Goal: Task Accomplishment & Management: Manage account settings

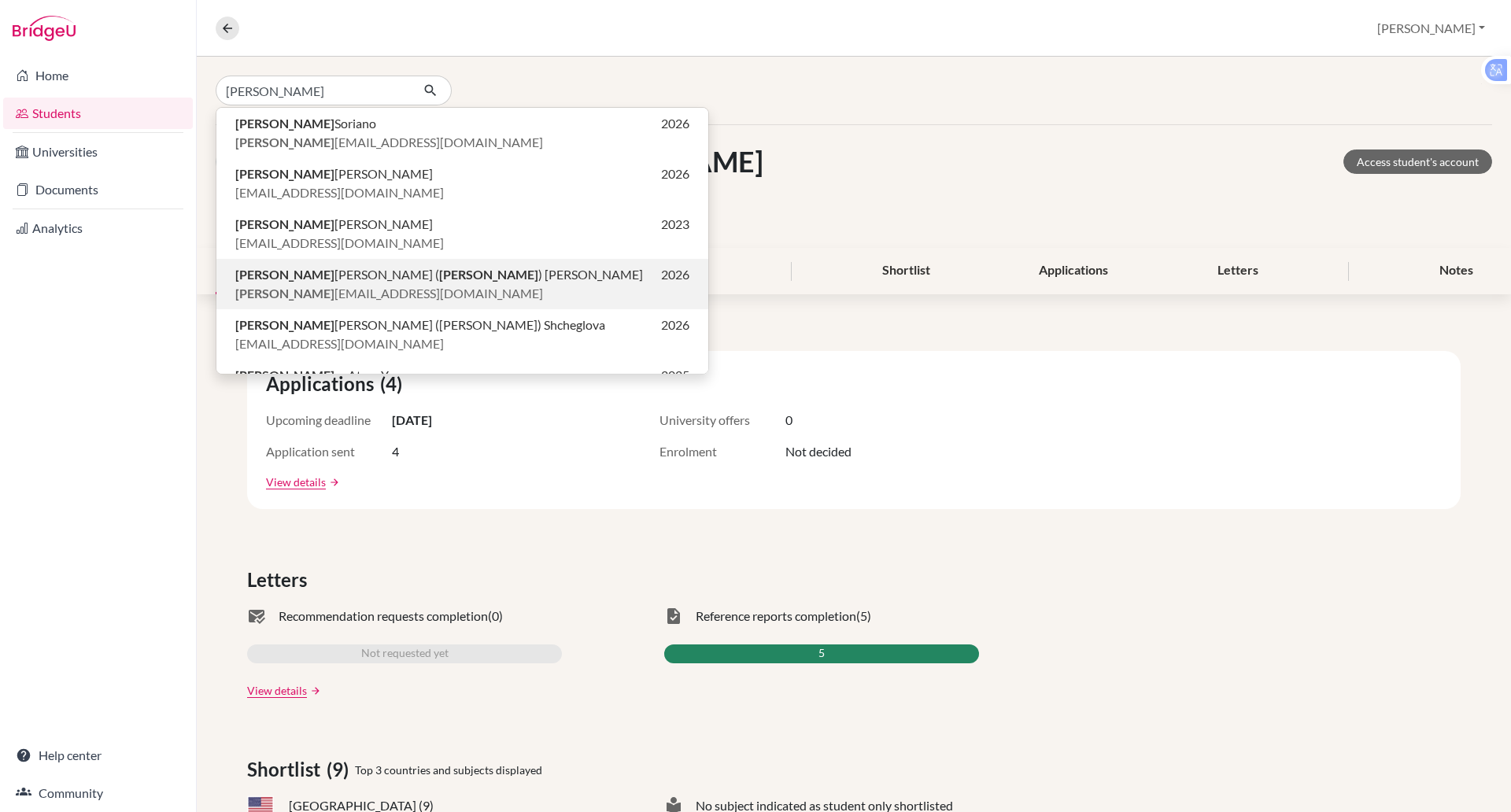
type input "alex"
click at [355, 268] on span "Alex andra Dang ( Alex ) Schulz" at bounding box center [439, 274] width 408 height 19
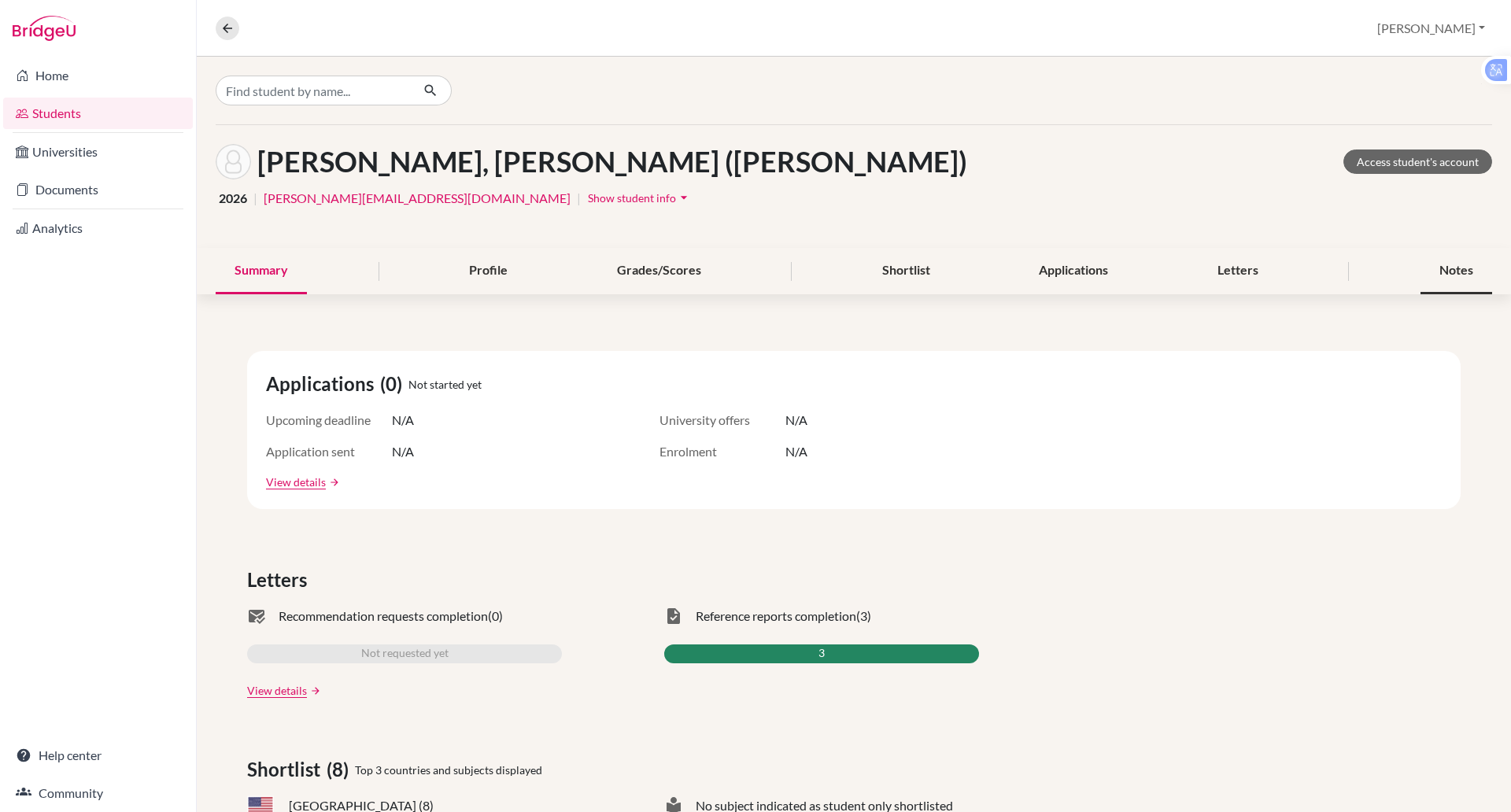
click at [1438, 274] on div "Notes" at bounding box center [1455, 271] width 71 height 46
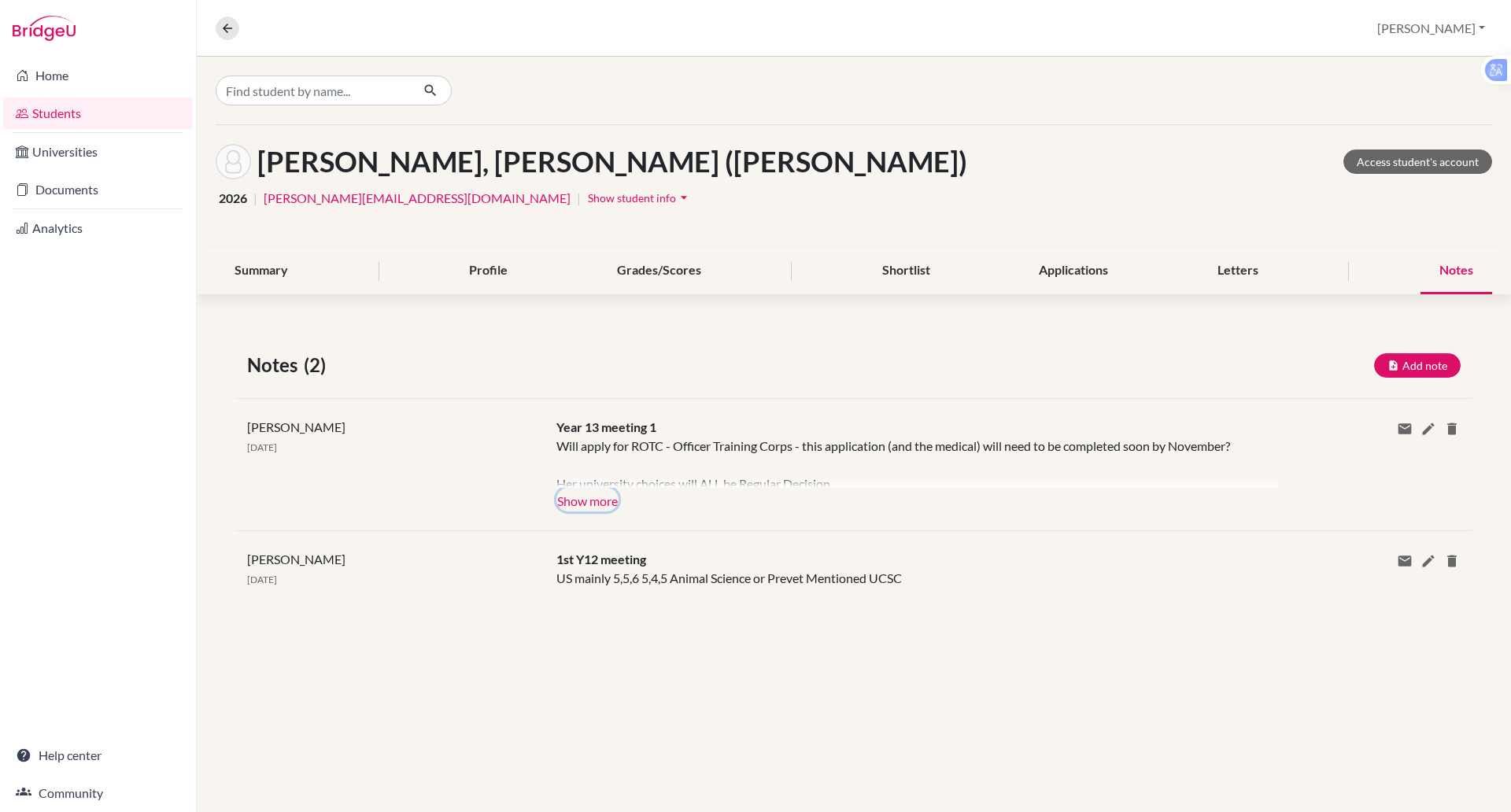
click at [608, 501] on button "Show more" at bounding box center [587, 499] width 62 height 23
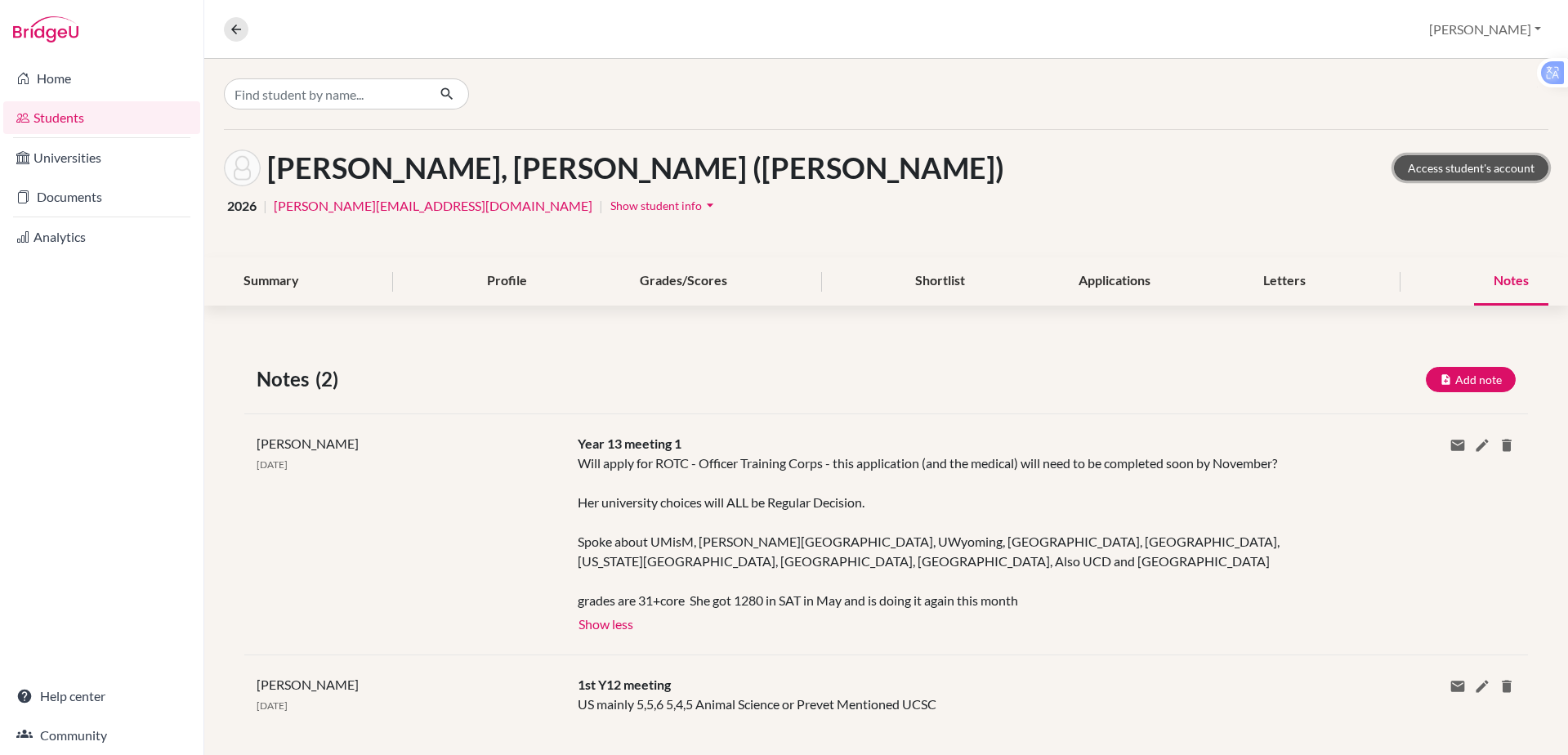
click at [1454, 170] on link "Access student's account" at bounding box center [1471, 168] width 155 height 25
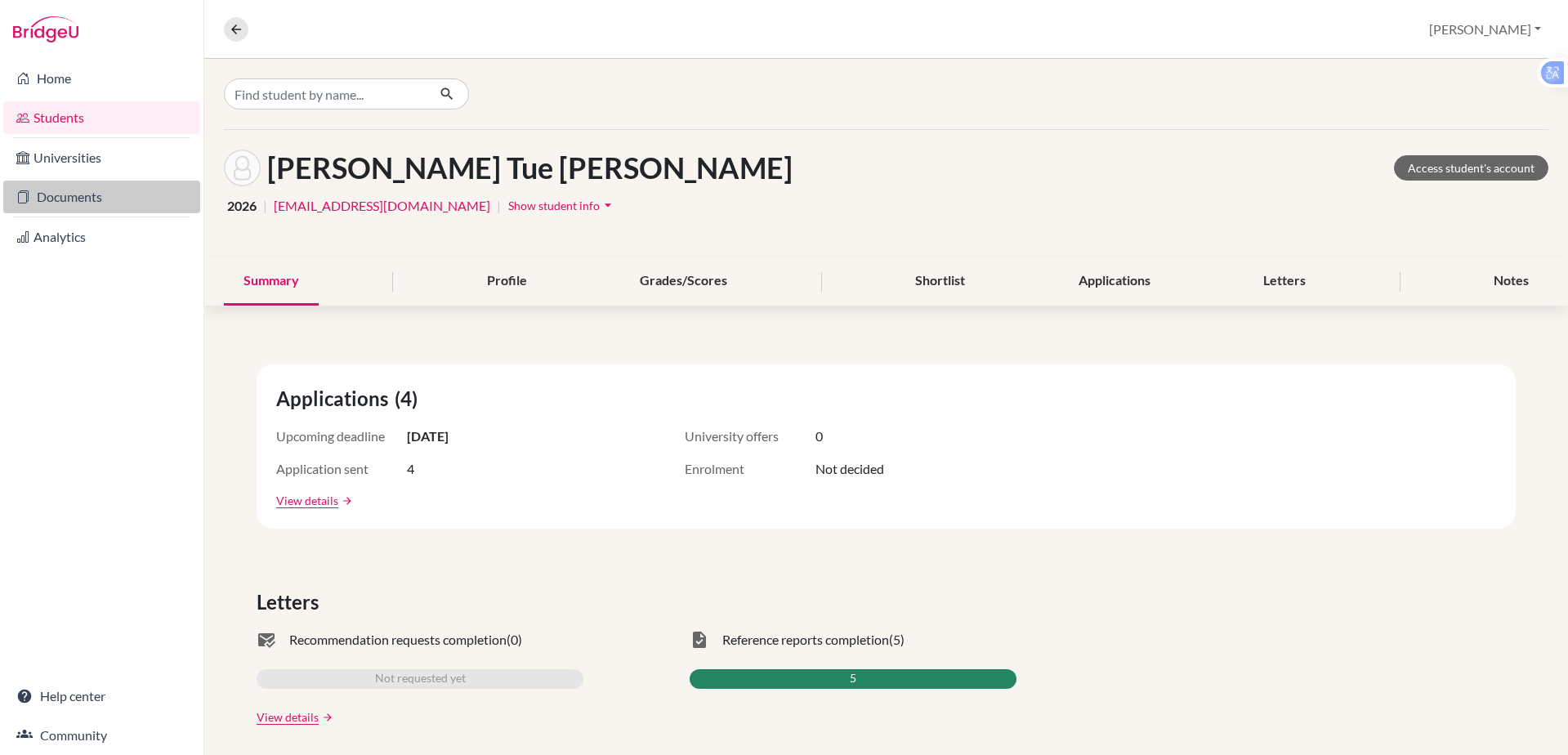
click at [86, 199] on link "Documents" at bounding box center [102, 197] width 197 height 33
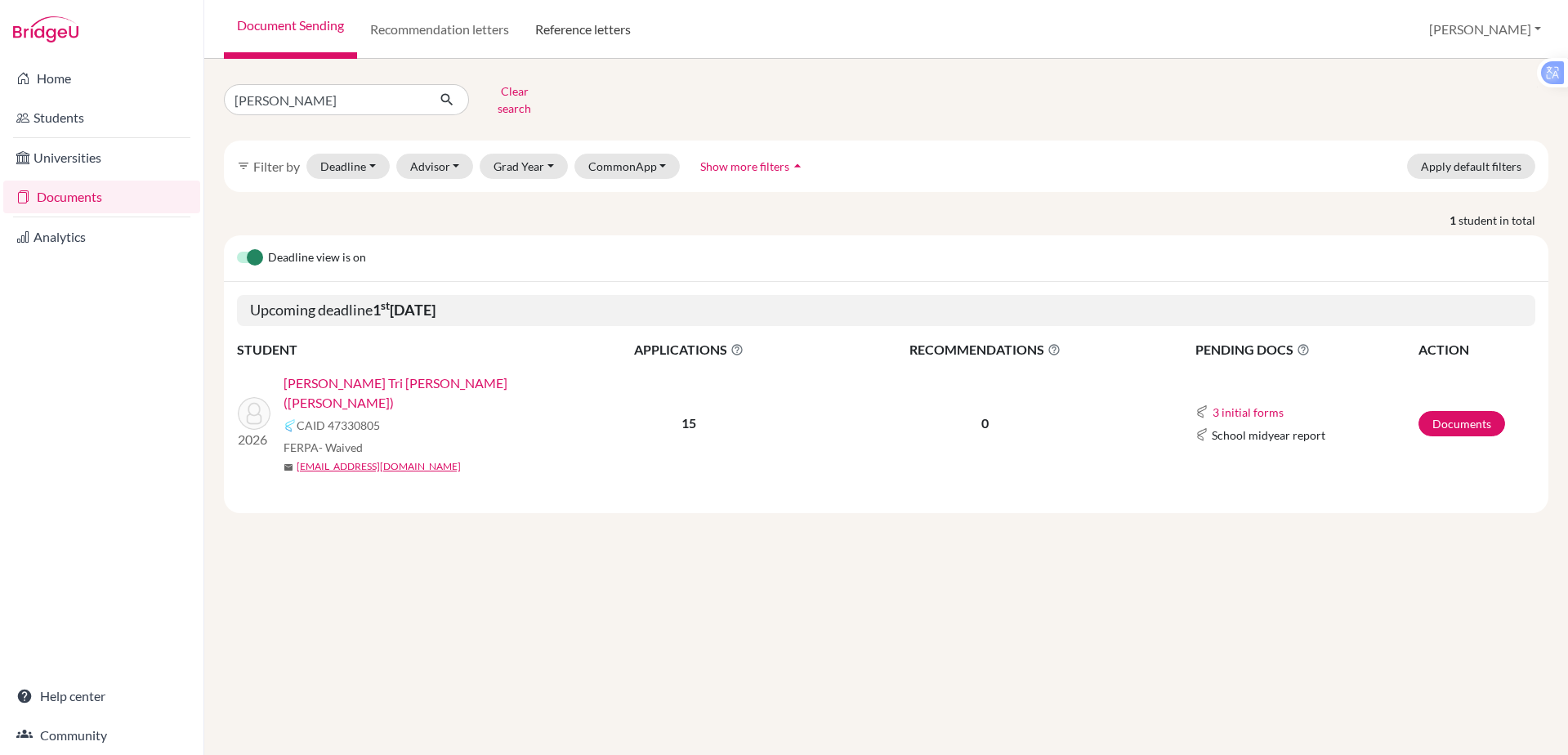
click at [570, 23] on link "Reference letters" at bounding box center [583, 29] width 122 height 59
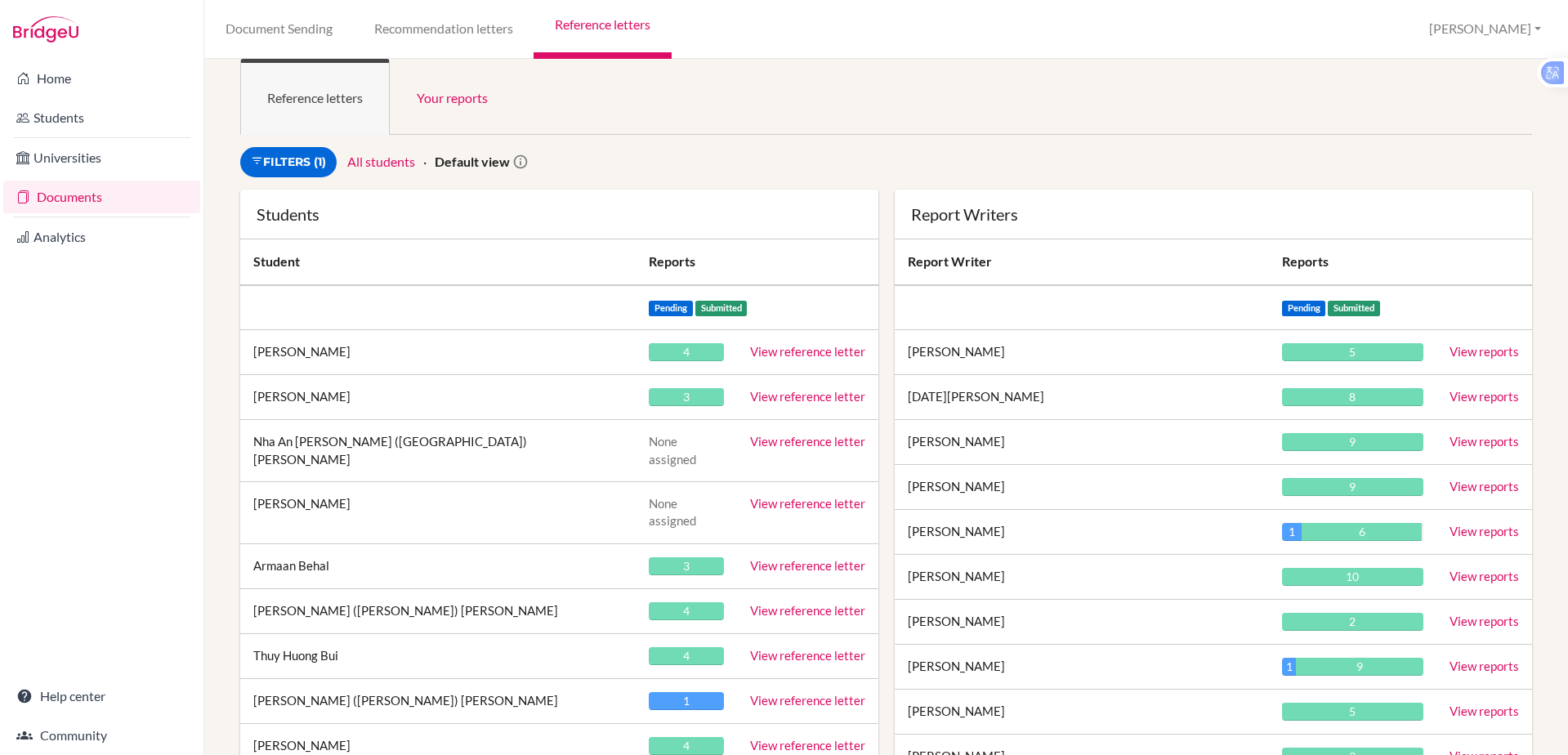
scroll to position [13, 0]
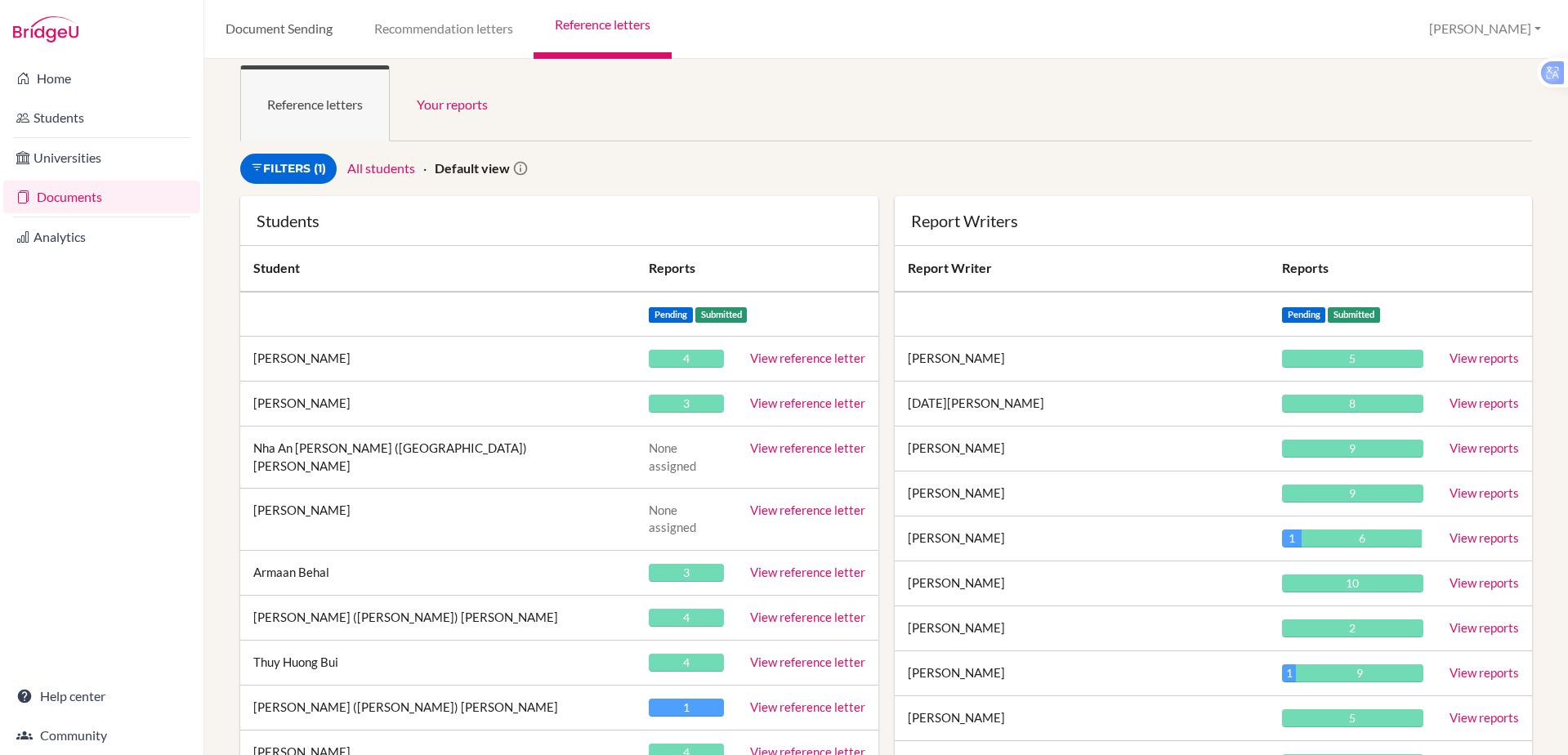
click at [259, 36] on link "Document Sending" at bounding box center [279, 29] width 148 height 59
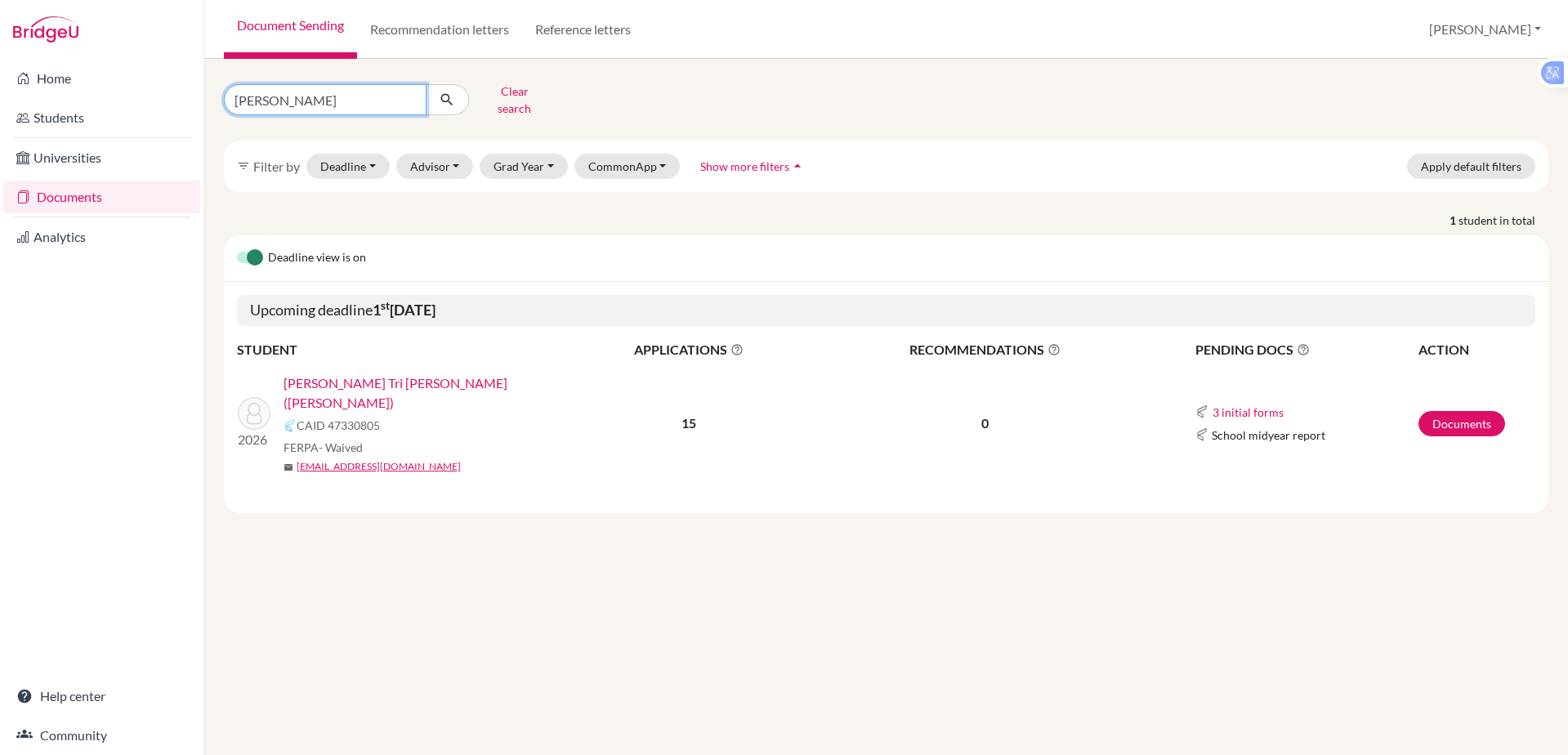
click at [290, 100] on input "diep" at bounding box center [325, 99] width 203 height 31
type input "d"
type input "alex"
click button "submit" at bounding box center [447, 99] width 43 height 31
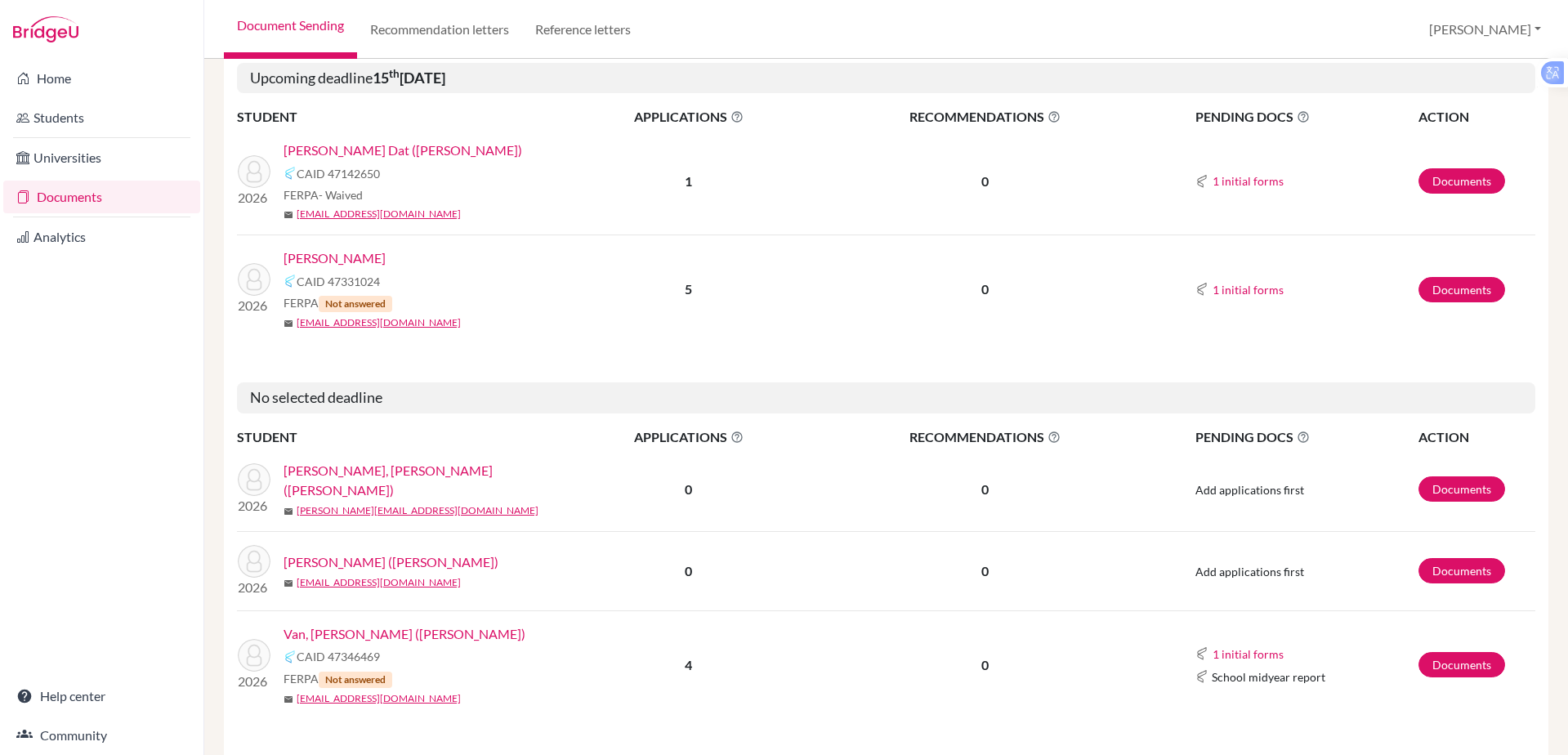
scroll to position [691, 0]
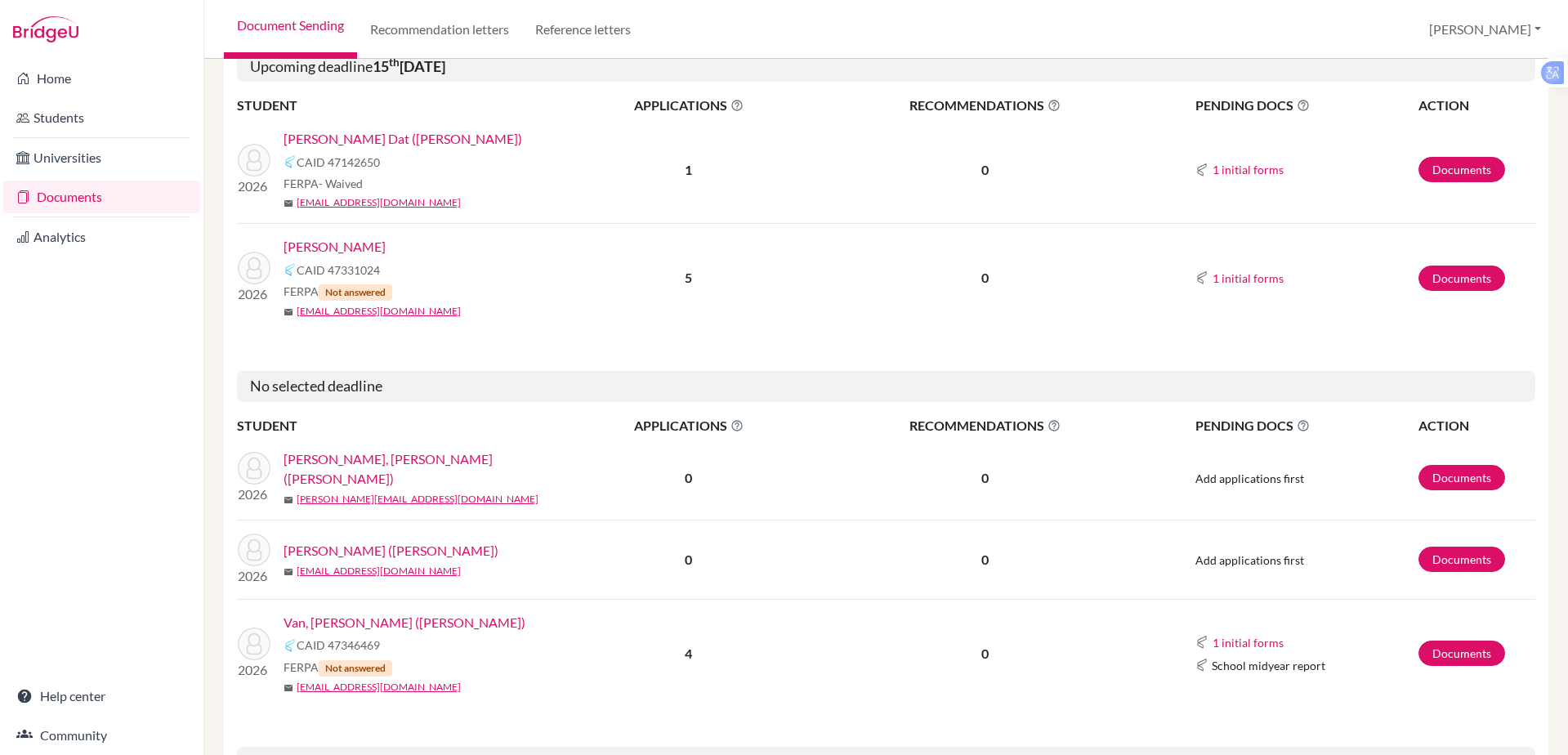
click at [352, 449] on link "[PERSON_NAME], [PERSON_NAME] ([PERSON_NAME])" at bounding box center [429, 469] width 291 height 39
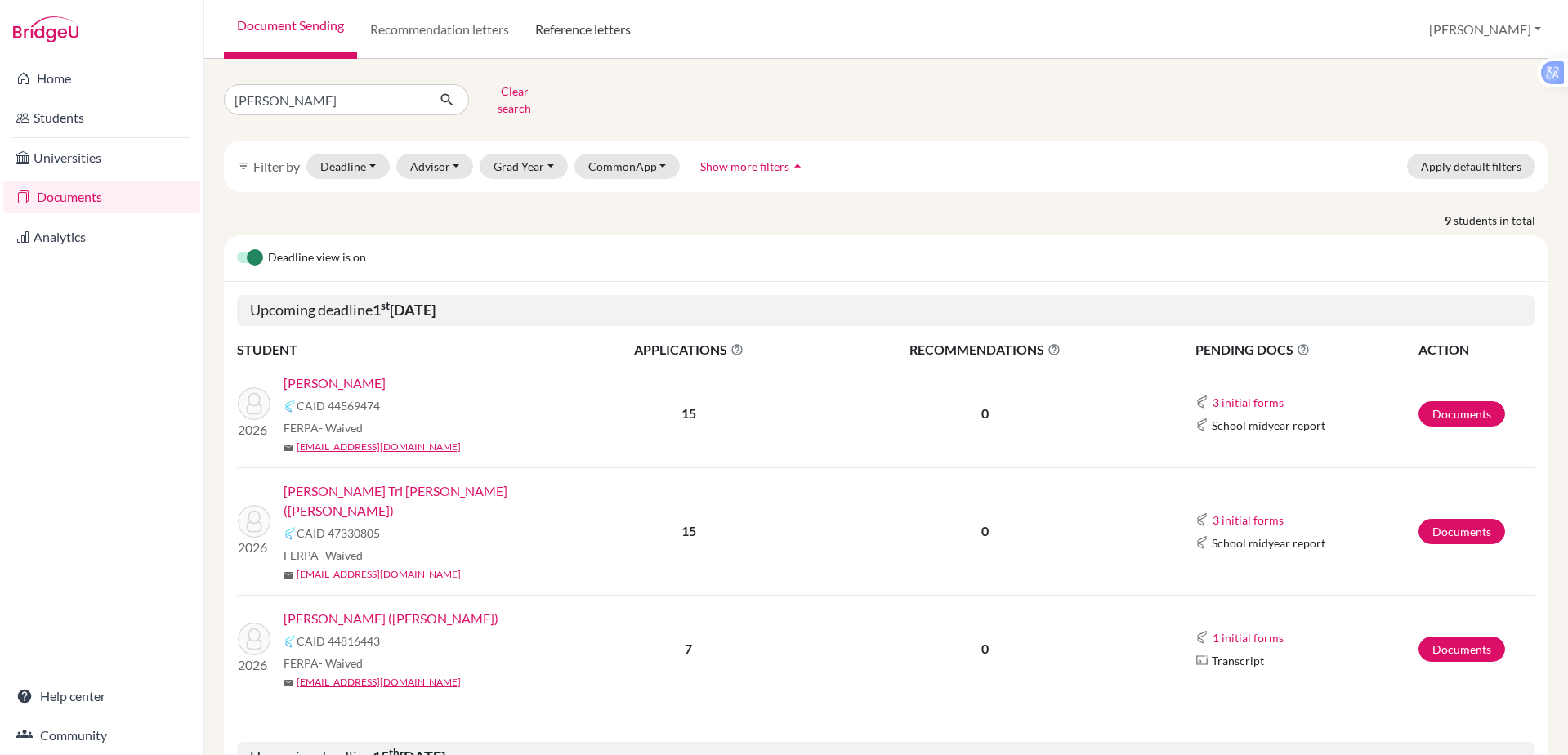
click at [606, 29] on link "Reference letters" at bounding box center [583, 29] width 122 height 59
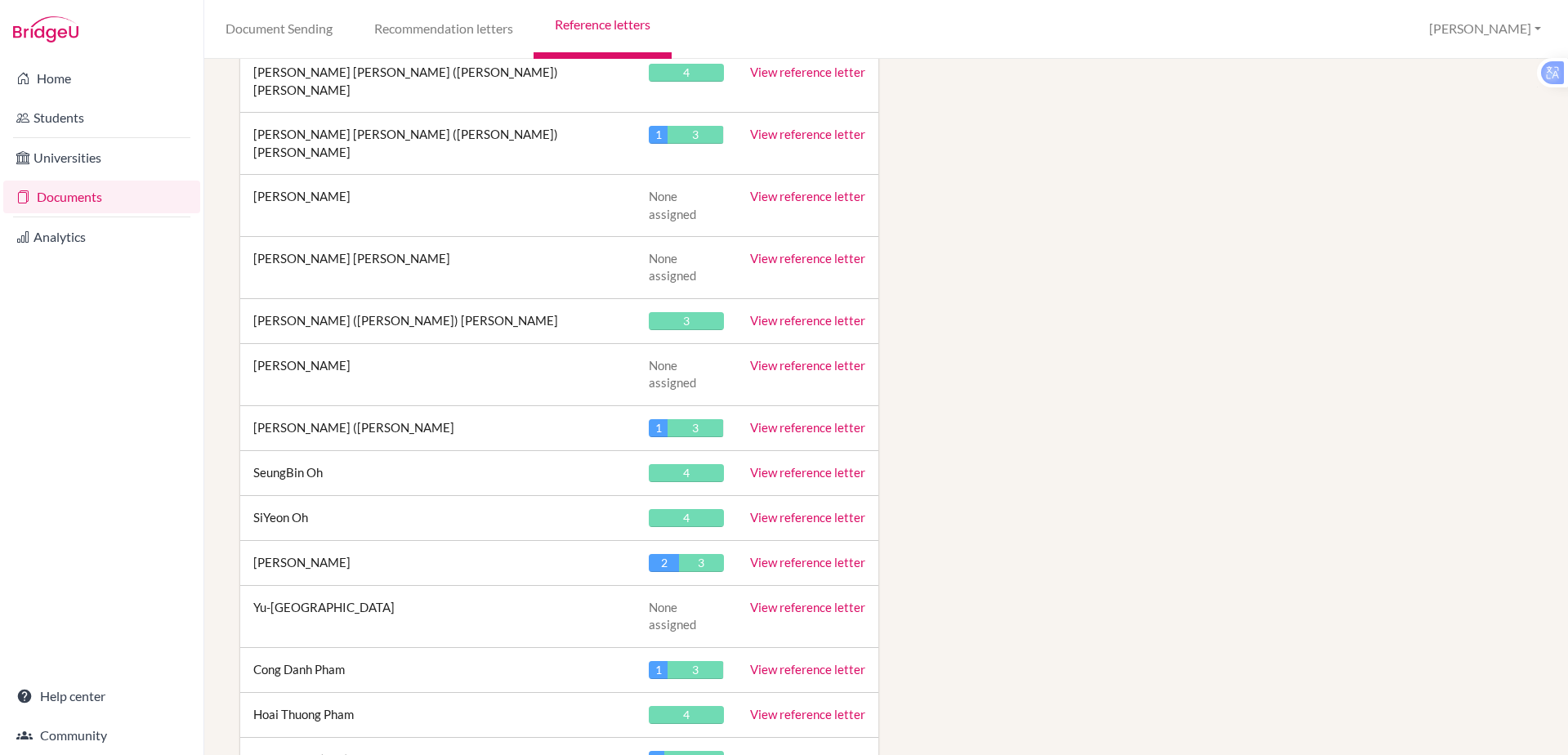
scroll to position [5729, 0]
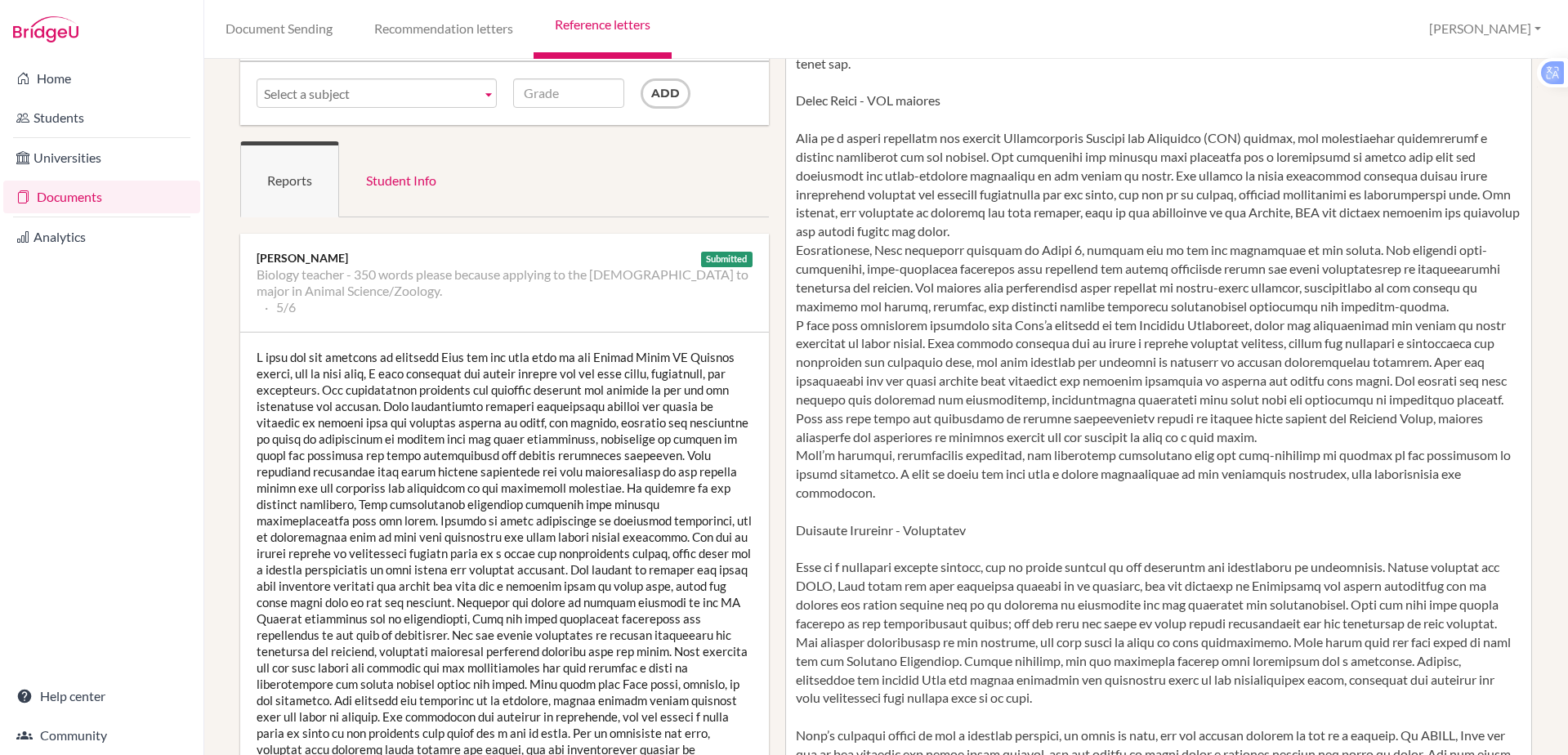
scroll to position [115, 0]
